Goal: Information Seeking & Learning: Learn about a topic

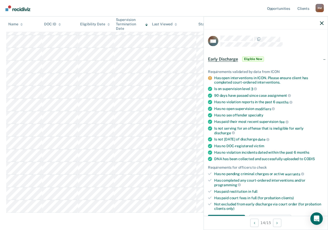
scroll to position [26, 0]
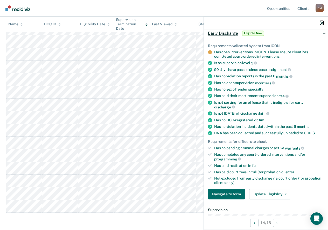
click at [320, 22] on icon "button" at bounding box center [321, 23] width 4 height 4
